Goal: Task Accomplishment & Management: Use online tool/utility

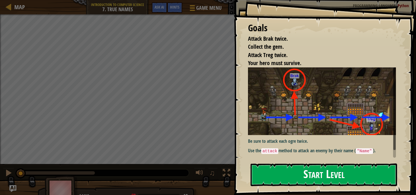
click at [328, 176] on button "Start Level" at bounding box center [323, 174] width 146 height 23
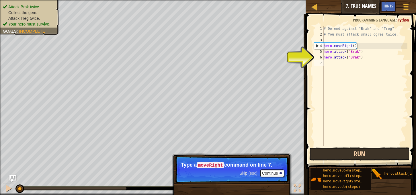
click at [351, 156] on button "Run" at bounding box center [359, 153] width 100 height 13
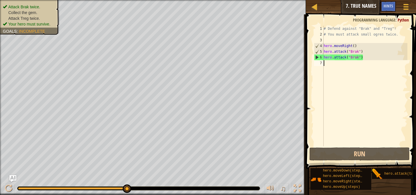
type textarea "h"
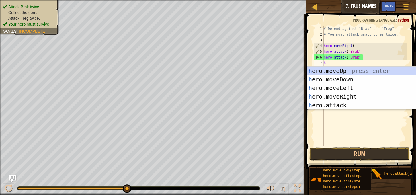
scroll to position [3, 0]
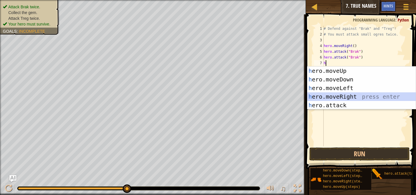
click at [349, 98] on div "h ero.moveUp press enter h ero.moveDown press enter h ero.moveLeft press enter …" at bounding box center [361, 96] width 108 height 60
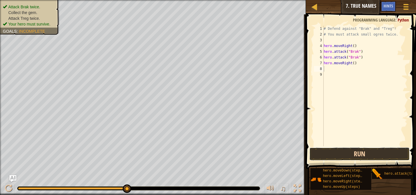
click at [358, 152] on button "Run" at bounding box center [359, 153] width 100 height 13
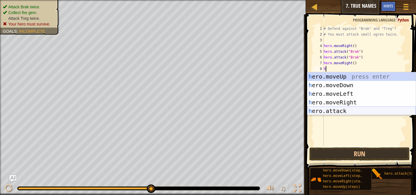
click at [328, 110] on div "h ero.moveUp press enter h ero.moveDown press enter h ero.moveLeft press enter …" at bounding box center [361, 102] width 108 height 60
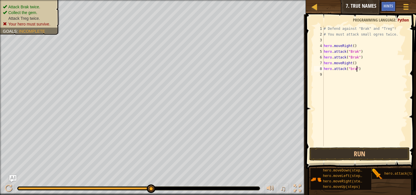
scroll to position [3, 3]
click at [358, 153] on button "Run" at bounding box center [359, 153] width 100 height 13
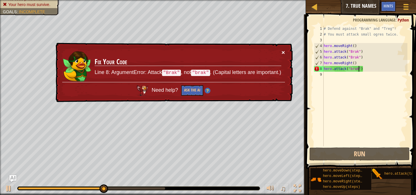
click at [284, 50] on button "×" at bounding box center [282, 52] width 3 height 6
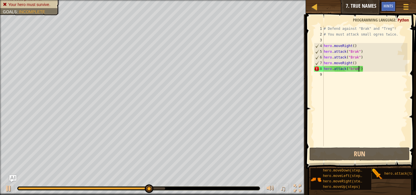
click at [373, 70] on div "# Defend against "Brak" and "Treg"! # You must attack small ogres twice. hero .…" at bounding box center [364, 92] width 85 height 132
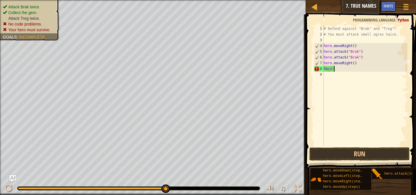
scroll to position [3, 0]
type textarea "h"
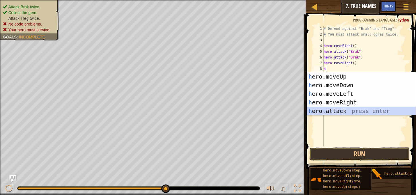
click at [376, 110] on div "h ero.moveUp press enter h ero.moveDown press enter h ero.moveLeft press enter …" at bounding box center [361, 102] width 108 height 60
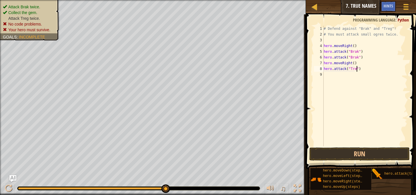
type textarea "hero.attack("Treg")"
click at [335, 76] on div "# Defend against "Brak" and "Treg"! # You must attack small ogres twice. hero .…" at bounding box center [364, 92] width 85 height 132
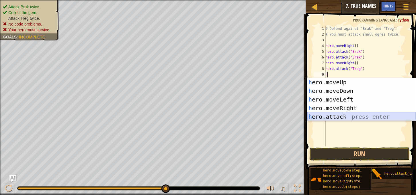
click at [349, 114] on div "h ero.moveUp press enter h ero.moveDown press enter h ero.moveLeft press enter …" at bounding box center [361, 108] width 108 height 60
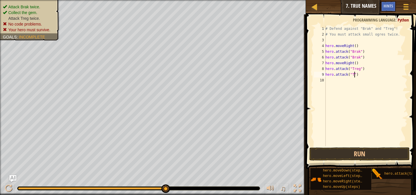
scroll to position [3, 2]
type textarea "hero.attack("Treg")"
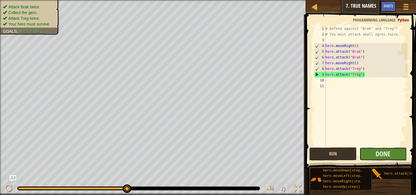
click at [373, 151] on button "Done" at bounding box center [382, 153] width 47 height 13
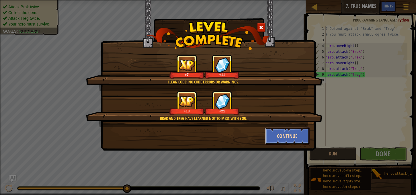
click at [298, 135] on button "Continue" at bounding box center [287, 135] width 44 height 17
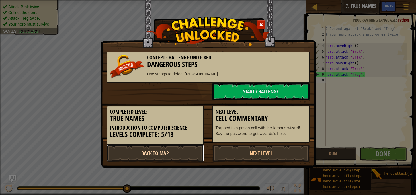
click at [176, 147] on link "Back to Map" at bounding box center [155, 152] width 97 height 17
